Goal: Information Seeking & Learning: Learn about a topic

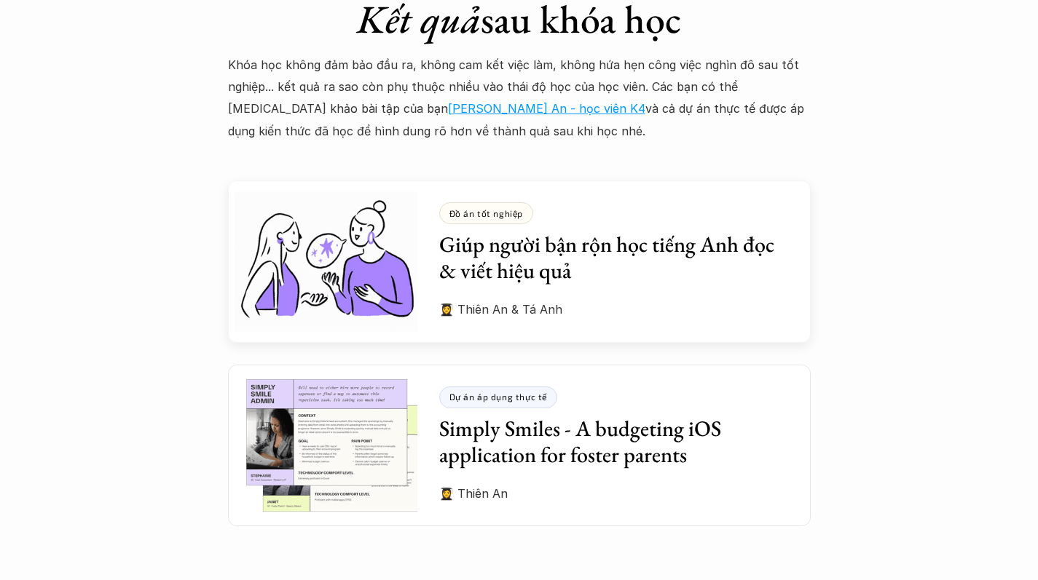
scroll to position [3932, 0]
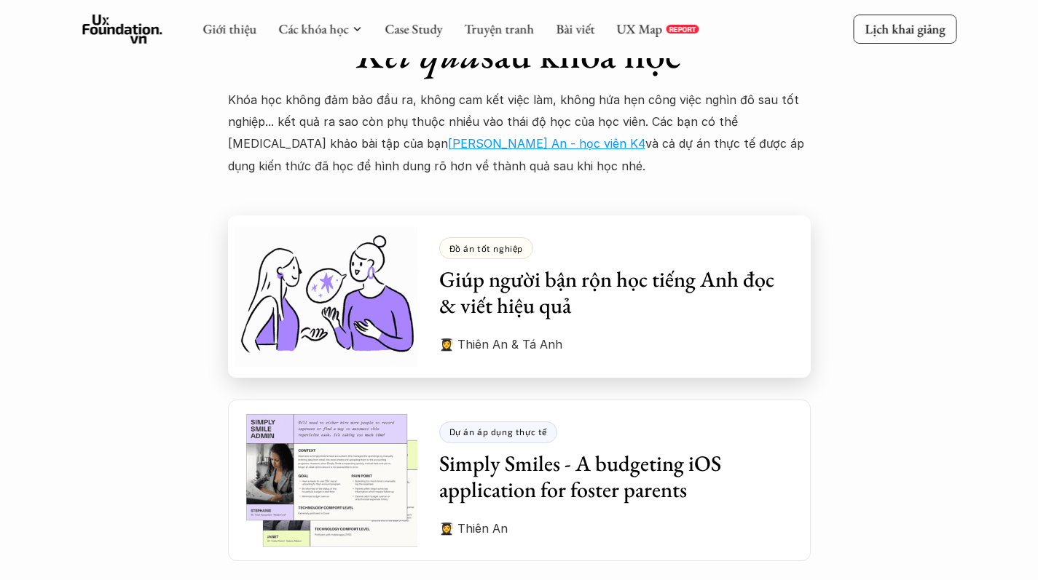
click at [684, 266] on h3 "Giúp người bận rộn học tiếng Anh đọc & viết hiệu quả" at bounding box center [614, 292] width 350 height 52
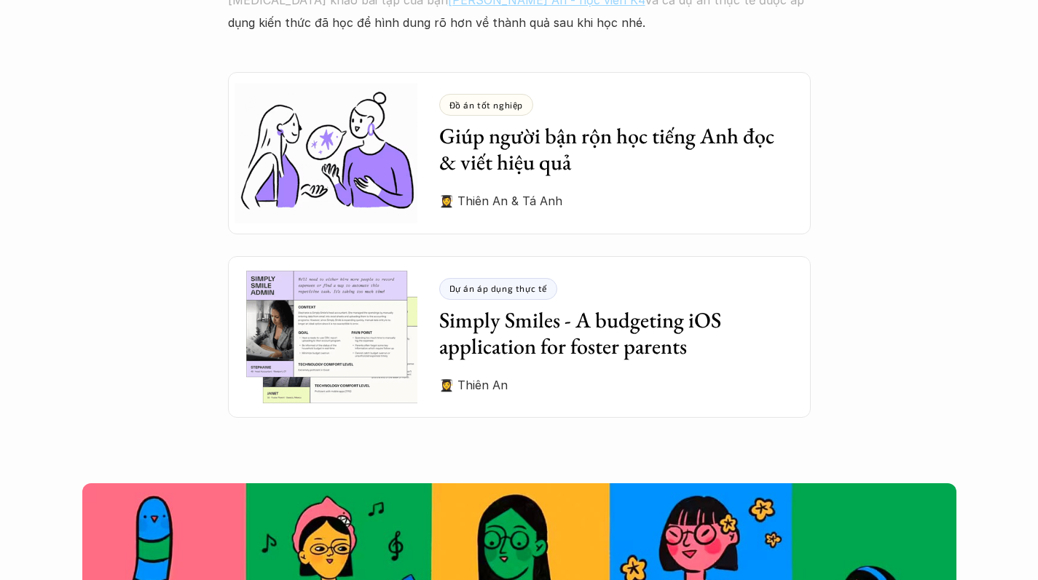
scroll to position [4078, 0]
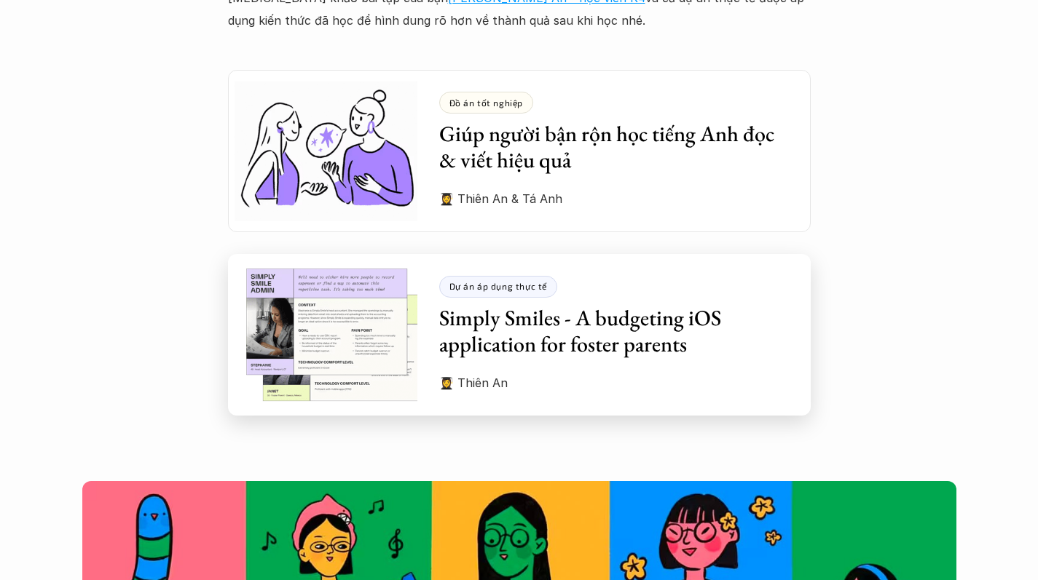
click at [658, 305] on h3 "Simply Smiles - A budgeting iOS application for foster parents" at bounding box center [614, 331] width 350 height 52
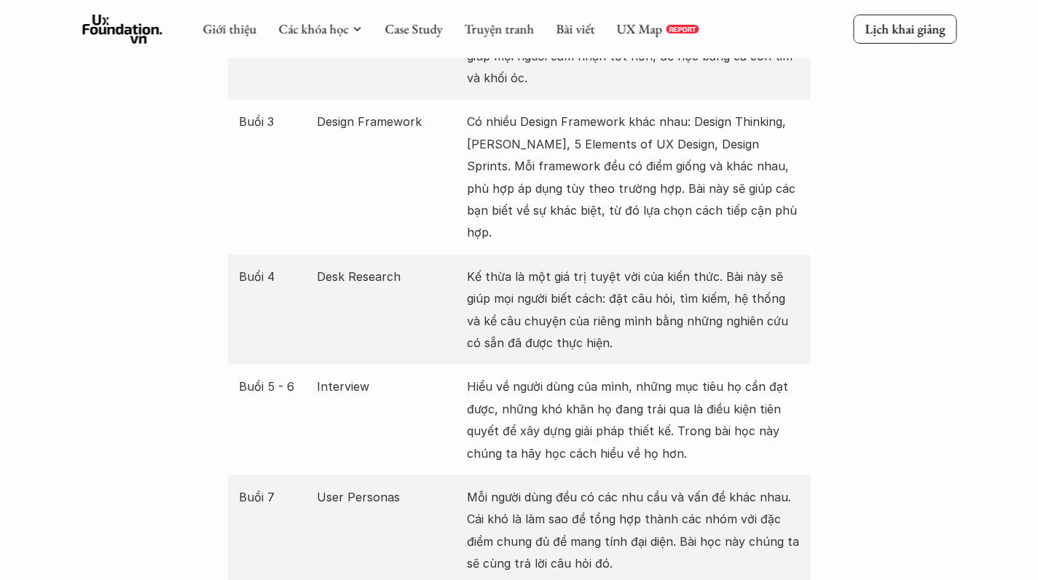
scroll to position [0, 0]
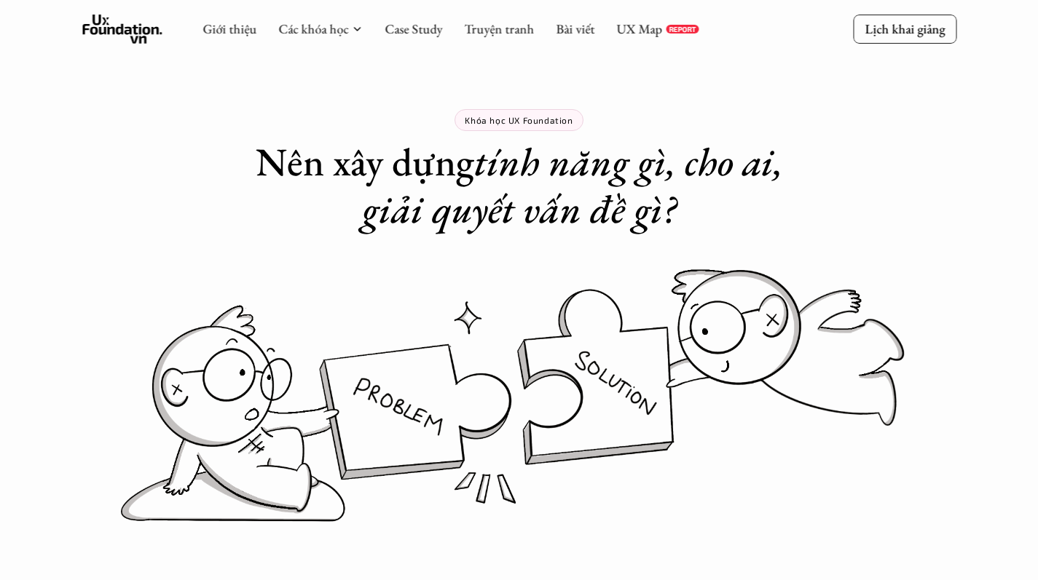
click at [928, 33] on p "Lịch khai giảng" at bounding box center [904, 28] width 80 height 17
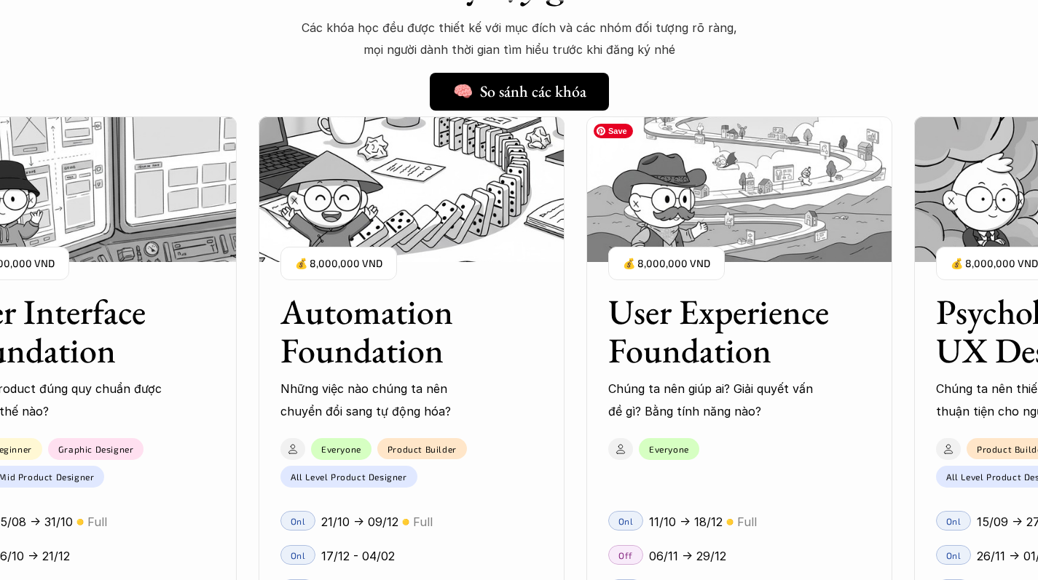
scroll to position [1323, 0]
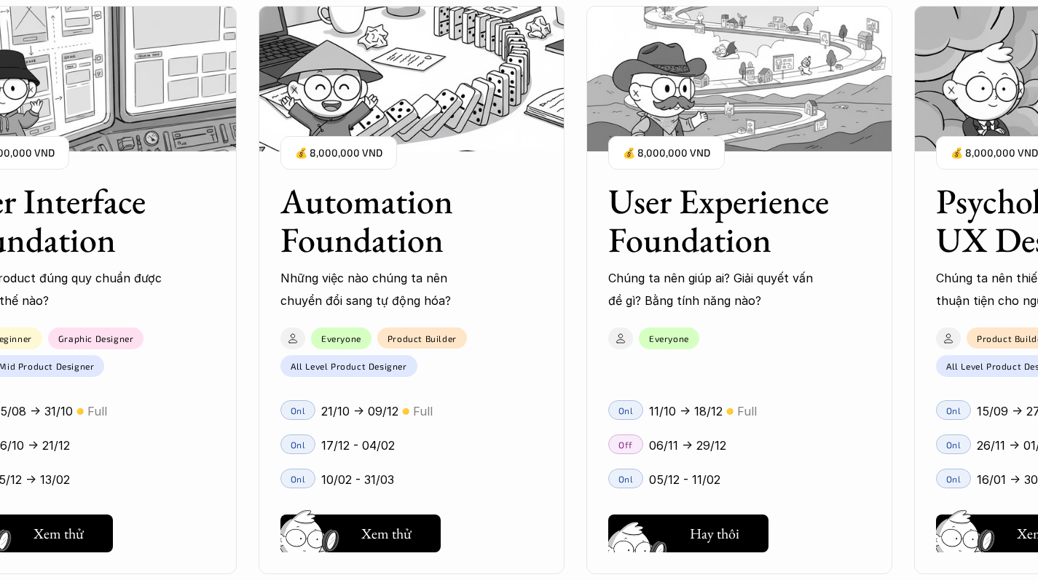
click at [690, 541] on h5 "Xem thử" at bounding box center [714, 537] width 50 height 20
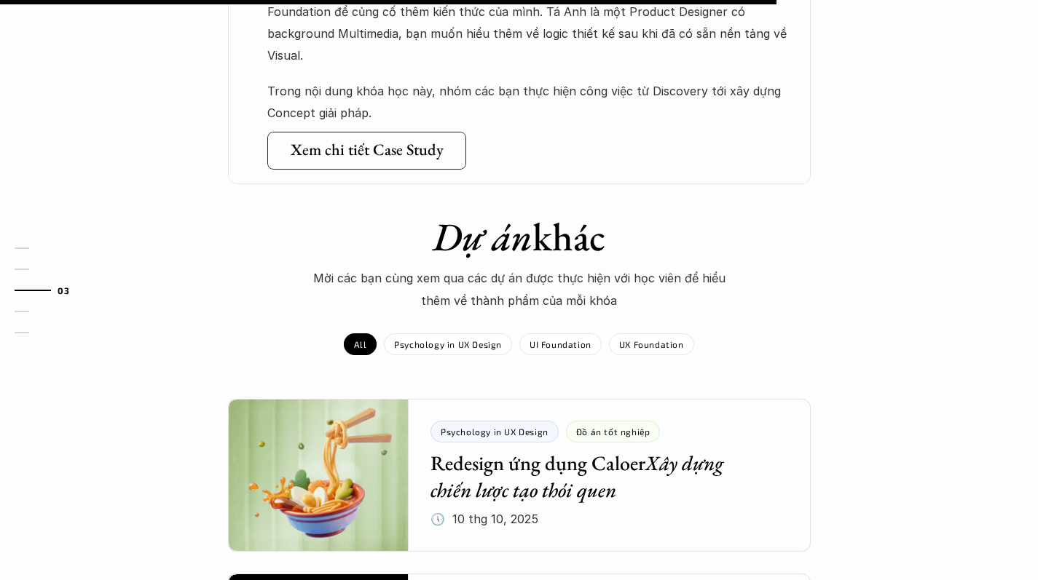
scroll to position [1019, 0]
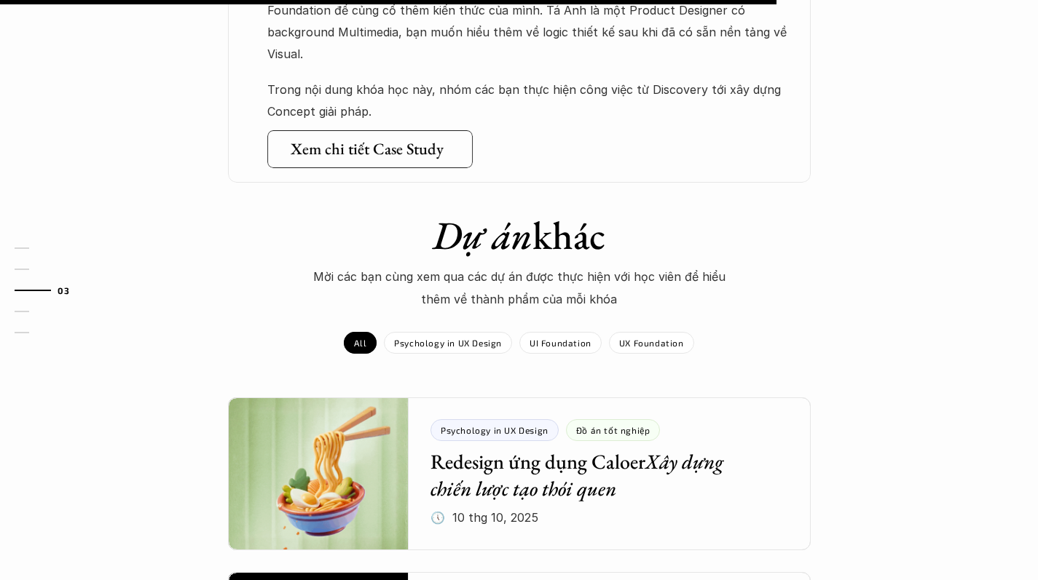
click at [394, 139] on h5 "Xem chi tiết Case Study" at bounding box center [366, 148] width 153 height 19
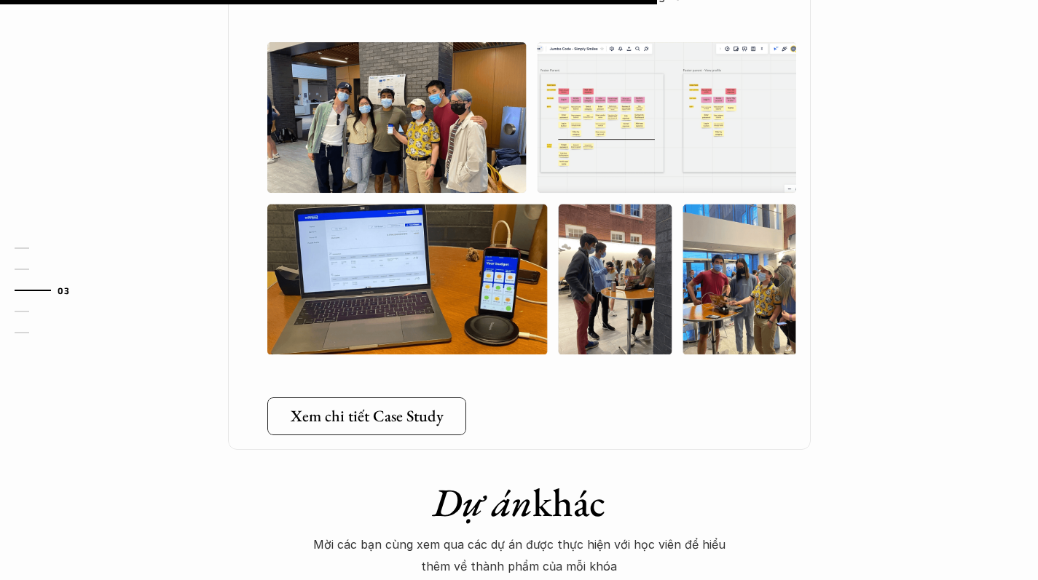
scroll to position [1019, 0]
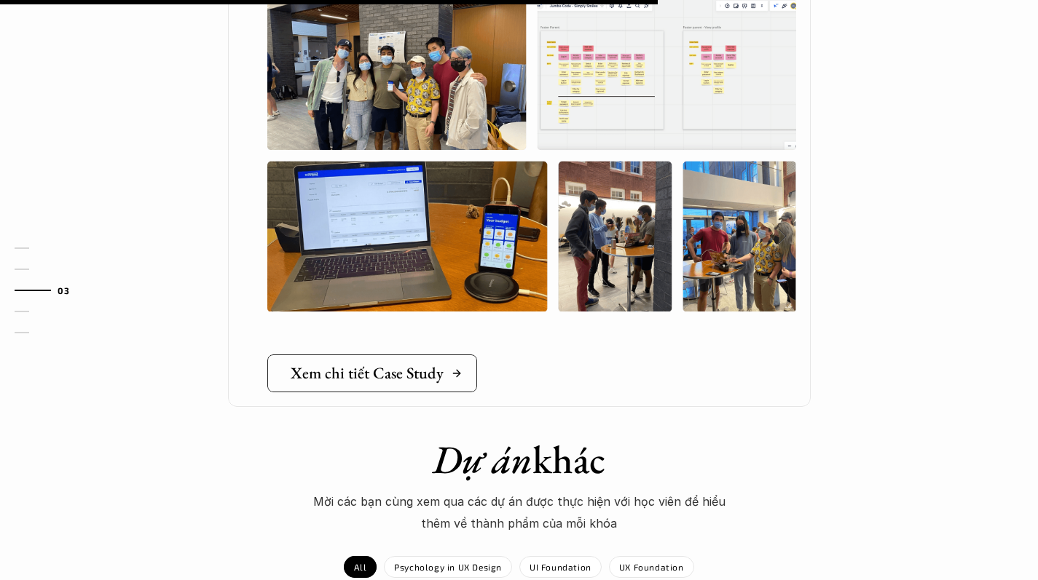
click at [363, 364] on h5 "Xem chi tiết Case Study" at bounding box center [367, 373] width 153 height 19
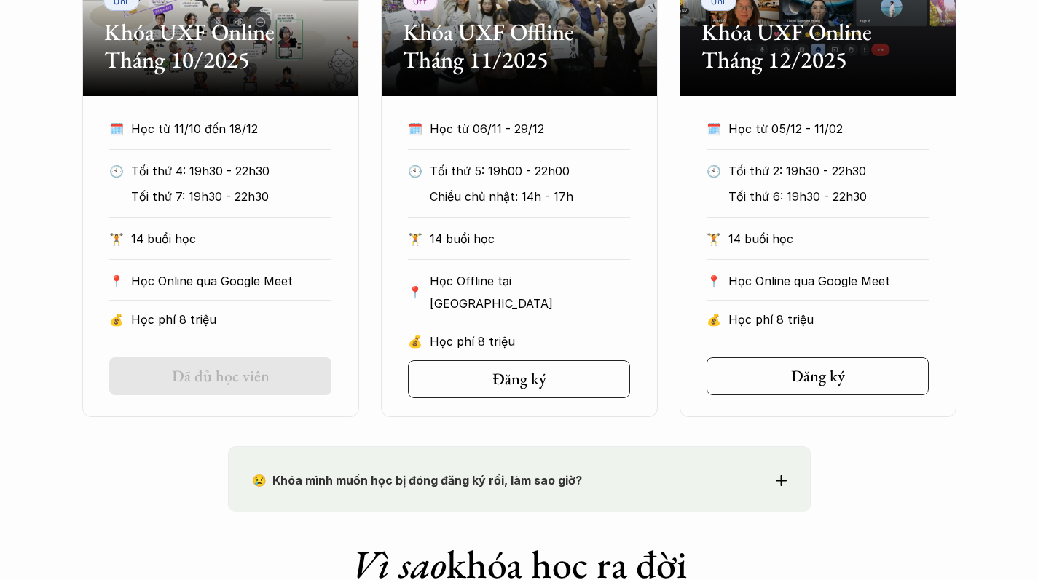
scroll to position [874, 0]
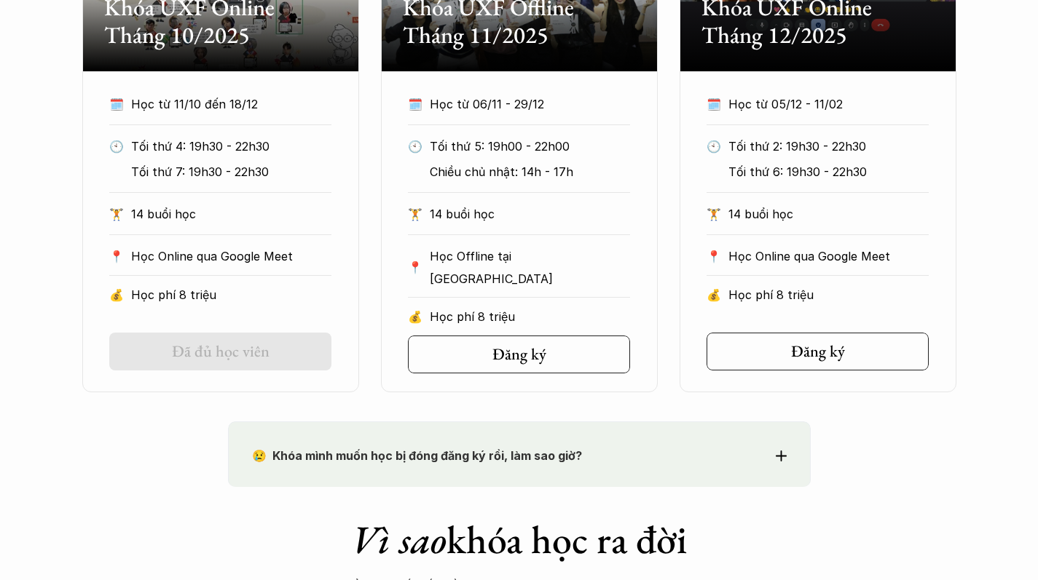
click at [0, 298] on div "Onl Khóa UXF Online Tháng 10/2025 🗓️ Học từ 11/10 đến 18/12 🕙 Tối thứ 4: 19h30 …" at bounding box center [519, 123] width 1038 height 540
